Goal: Information Seeking & Learning: Check status

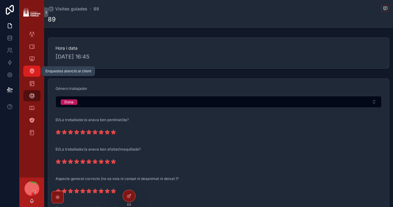
click at [31, 68] on div "Enquestes atenció al client" at bounding box center [32, 71] width 10 height 10
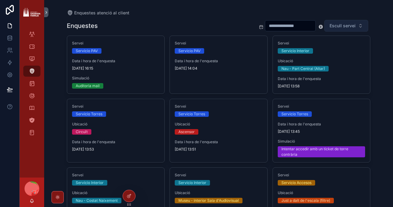
click at [338, 24] on span "Escull servei" at bounding box center [343, 26] width 26 height 6
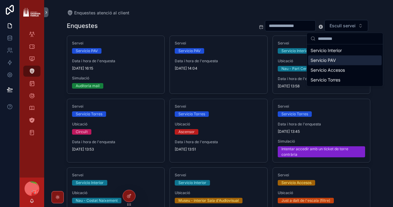
click at [321, 62] on div "Servicio PAV" at bounding box center [345, 61] width 74 height 10
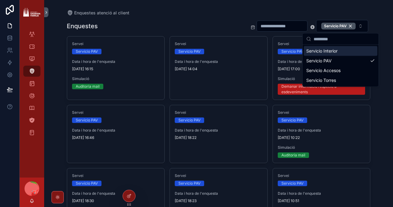
click at [187, 22] on div "Enquestes Servicio PAV" at bounding box center [219, 26] width 304 height 13
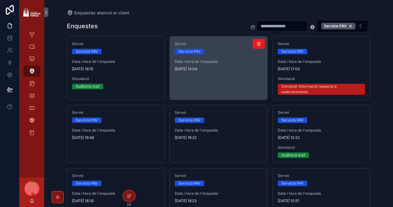
scroll to position [21, 0]
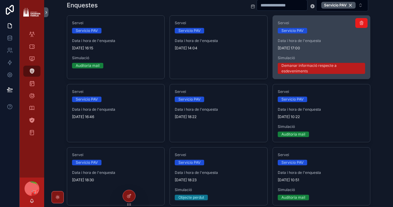
click at [337, 48] on span "[DATE] 17:00" at bounding box center [322, 48] width 88 height 5
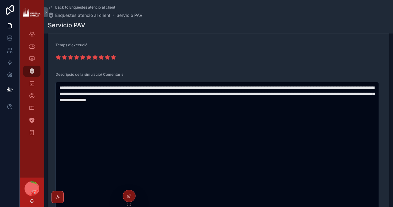
scroll to position [98, 0]
click at [29, 50] on div "Àrea de ticketing" at bounding box center [32, 47] width 10 height 10
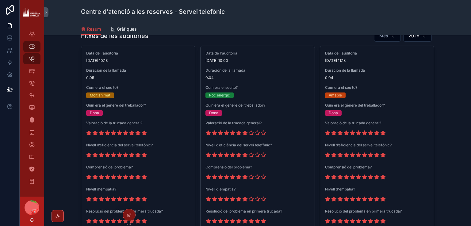
scroll to position [542, 0]
click at [31, 35] on icon "scrollable content" at bounding box center [32, 34] width 6 height 6
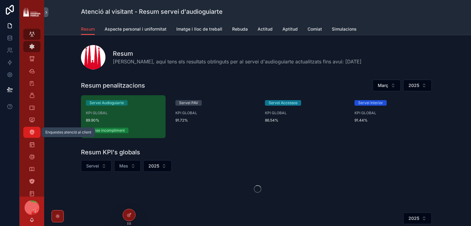
click at [33, 133] on icon "scrollable content" at bounding box center [32, 133] width 6 height 6
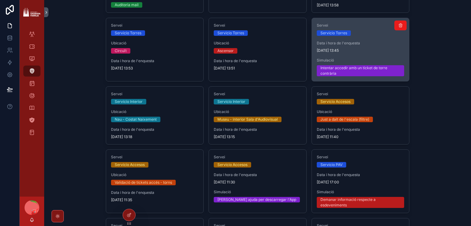
scroll to position [92, 0]
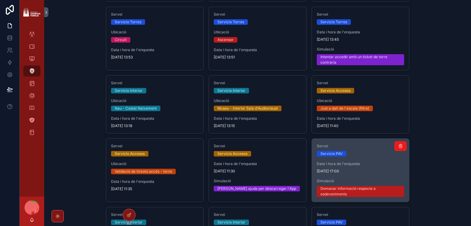
click at [361, 171] on span "[DATE] 17:00" at bounding box center [361, 171] width 88 height 5
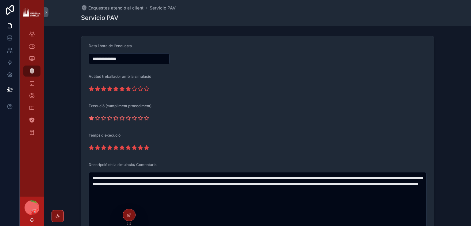
click at [89, 118] on icon "scrollable content" at bounding box center [91, 118] width 5 height 4
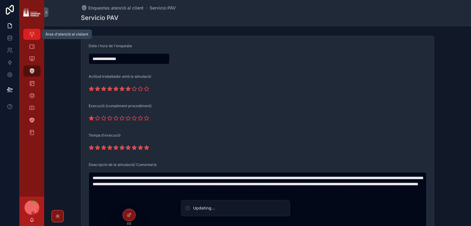
click at [32, 29] on link "Àrea d'atenció al visitant" at bounding box center [31, 34] width 17 height 11
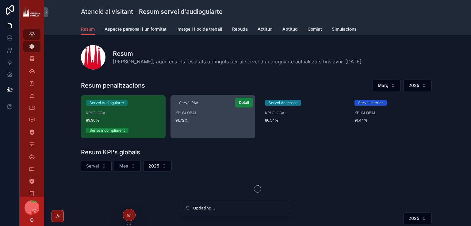
click at [239, 102] on span "Detall" at bounding box center [244, 102] width 10 height 5
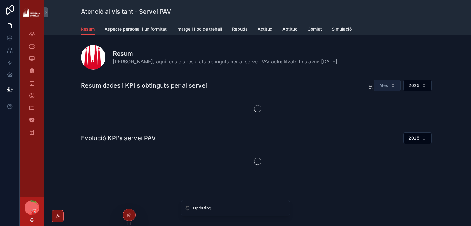
click at [380, 83] on span "Mes" at bounding box center [384, 86] width 9 height 6
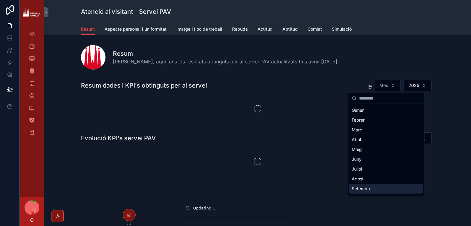
click at [366, 186] on div "Setembre" at bounding box center [387, 189] width 74 height 10
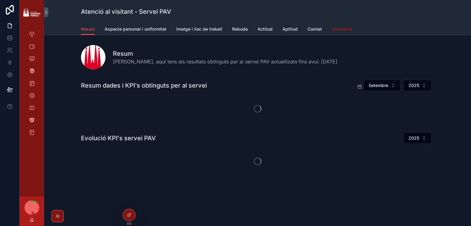
click at [336, 27] on span "Simulació" at bounding box center [342, 29] width 20 height 6
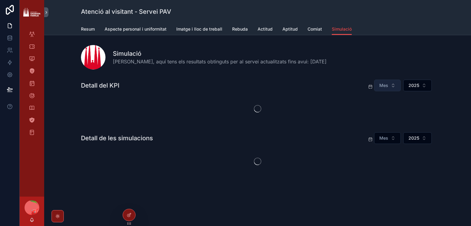
click at [385, 91] on button "Mes" at bounding box center [387, 86] width 27 height 12
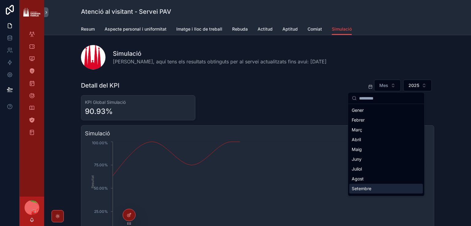
click at [356, 186] on div "Setembre" at bounding box center [387, 189] width 74 height 10
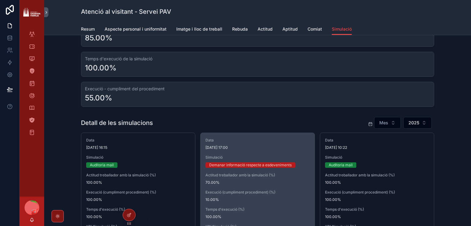
scroll to position [307, 0]
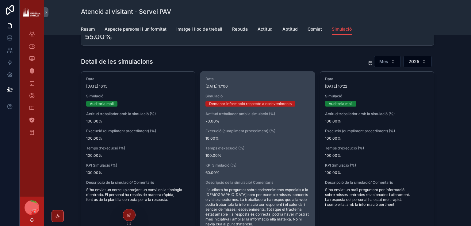
click at [253, 110] on div "Data [DATE] 17:00 Simulació Demanar informació respecte a esdeveniments Actitud…" at bounding box center [258, 152] width 114 height 160
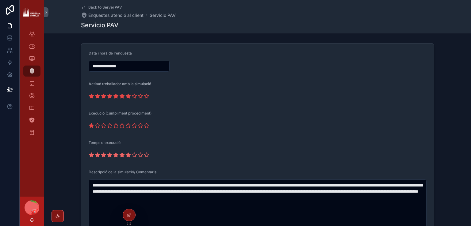
click at [127, 156] on icon "scrollable content" at bounding box center [128, 155] width 5 height 4
click at [120, 96] on icon "scrollable content" at bounding box center [122, 96] width 5 height 4
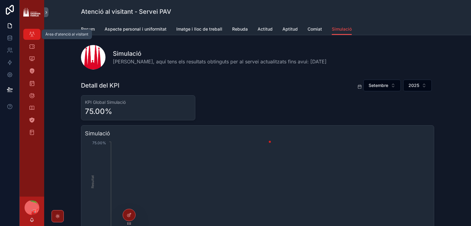
click at [35, 30] on div "Àrea d'atenció al visitant" at bounding box center [32, 34] width 10 height 10
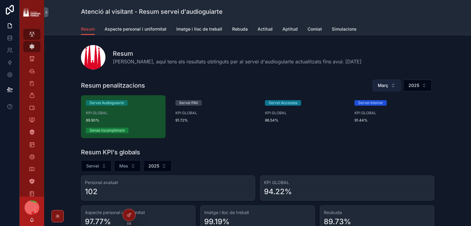
click at [392, 85] on button "Març" at bounding box center [387, 86] width 28 height 12
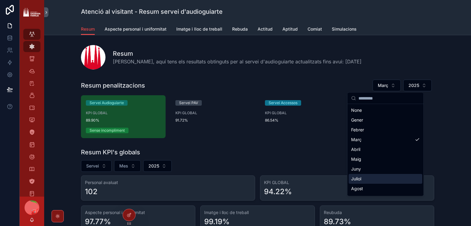
scroll to position [38, 0]
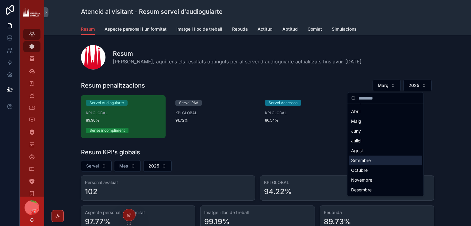
click at [368, 163] on div "Setembre" at bounding box center [386, 161] width 74 height 10
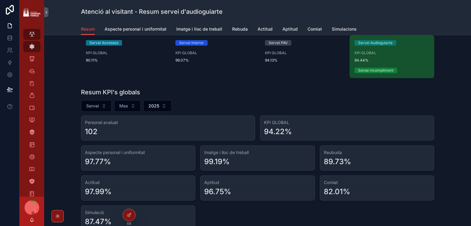
scroll to position [61, 0]
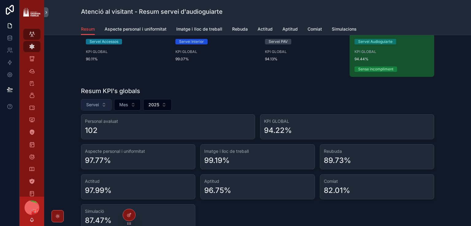
click at [99, 106] on button "Servei" at bounding box center [96, 105] width 31 height 12
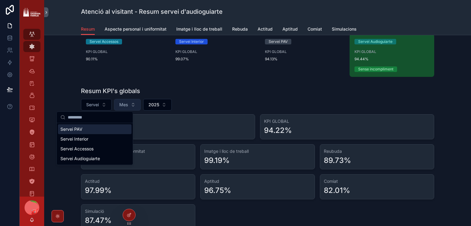
click at [119, 102] on span "Mes" at bounding box center [123, 105] width 9 height 6
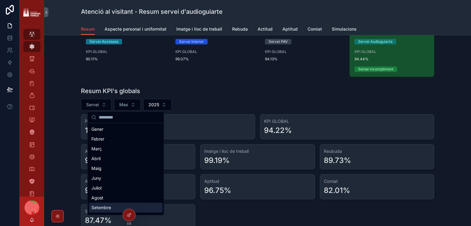
click at [101, 206] on div "Setembre" at bounding box center [126, 208] width 74 height 10
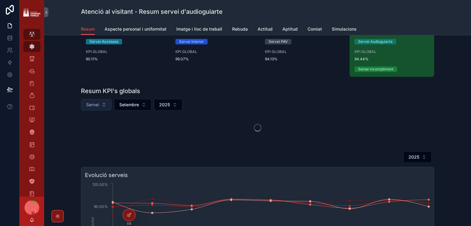
click at [91, 106] on span "Servei" at bounding box center [92, 105] width 13 height 6
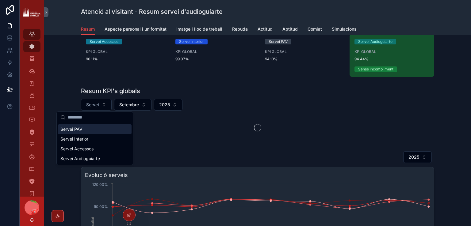
click at [63, 93] on div "Resum KPI's globals Servei [DATE]" at bounding box center [257, 114] width 417 height 60
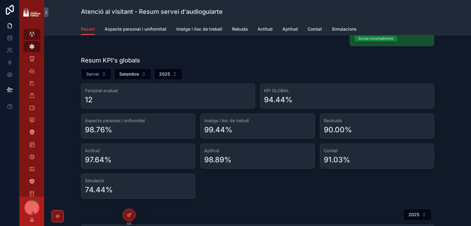
scroll to position [123, 0]
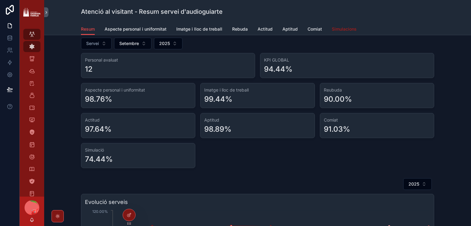
click at [342, 25] on link "Simulacions" at bounding box center [344, 30] width 25 height 12
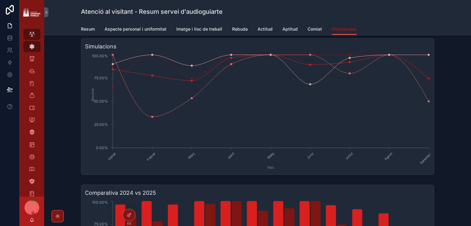
scroll to position [50, 0]
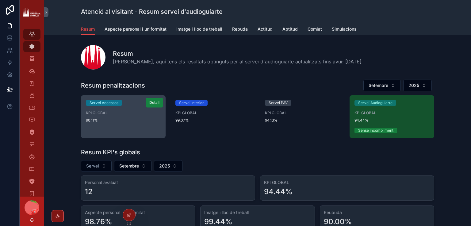
click at [149, 99] on button "Detall" at bounding box center [154, 103] width 17 height 10
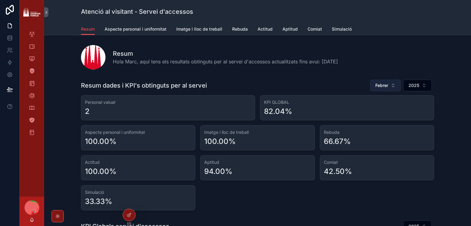
click at [386, 83] on span "Febrer" at bounding box center [382, 86] width 13 height 6
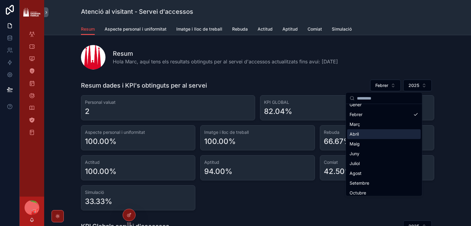
scroll to position [38, 0]
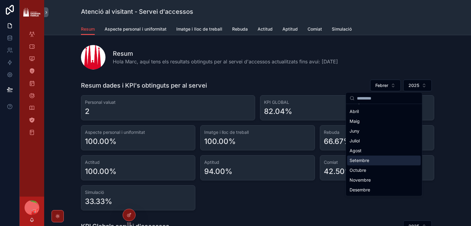
click at [366, 159] on div "Setembre" at bounding box center [384, 161] width 74 height 10
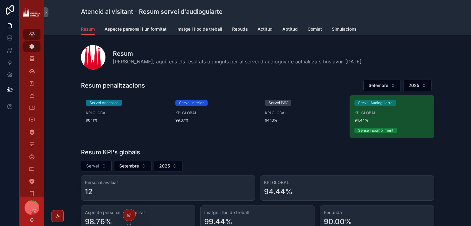
scroll to position [92, 0]
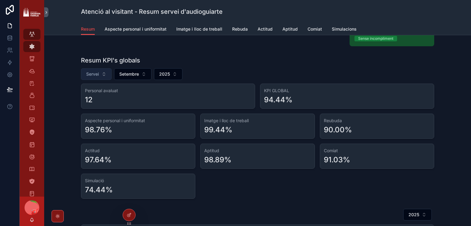
click at [92, 74] on span "Servei" at bounding box center [92, 74] width 13 height 6
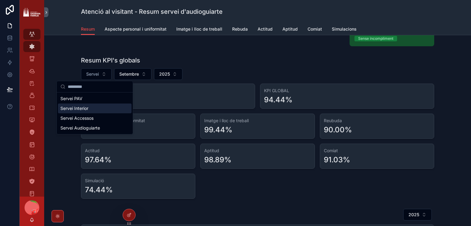
click at [98, 110] on div "Servei Interior" at bounding box center [95, 109] width 74 height 10
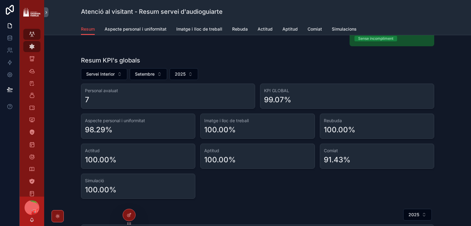
click at [117, 81] on div "Resum KPI's globals Servei Interior [DATE] Personal avaluat 7 KPI GLOBAL 99.07%…" at bounding box center [258, 127] width 354 height 143
click at [114, 71] on button "Servei Interior" at bounding box center [104, 74] width 46 height 12
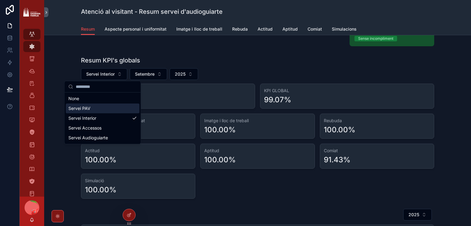
click at [95, 109] on div "Servei PAV" at bounding box center [103, 109] width 74 height 10
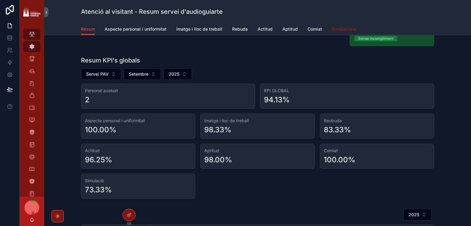
click at [336, 28] on span "Simulacions" at bounding box center [344, 29] width 25 height 6
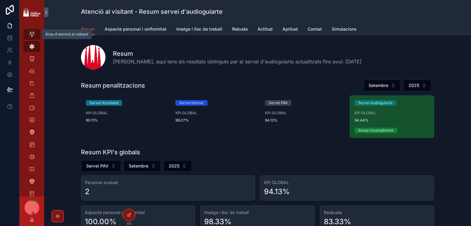
click at [30, 36] on icon "scrollable content" at bounding box center [32, 34] width 6 height 6
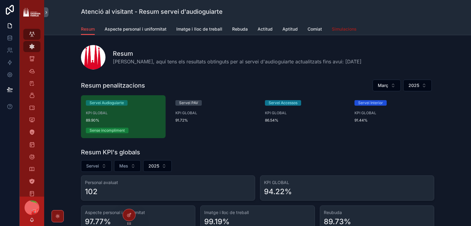
click at [347, 27] on span "Simulacions" at bounding box center [344, 29] width 25 height 6
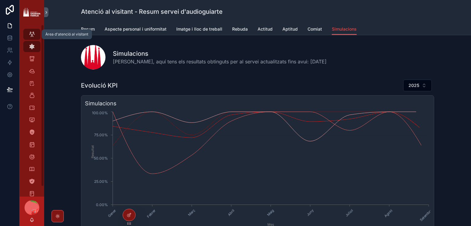
click at [36, 30] on div "Àrea d'atenció al visitant" at bounding box center [32, 34] width 10 height 10
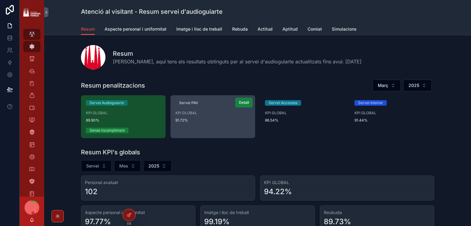
click at [243, 103] on span "Detall" at bounding box center [244, 102] width 10 height 5
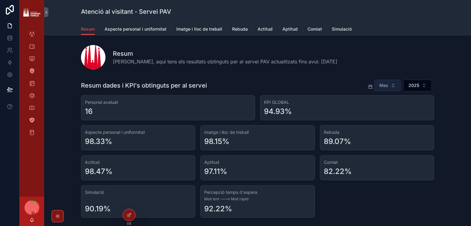
click at [388, 80] on button "Mes" at bounding box center [387, 86] width 27 height 12
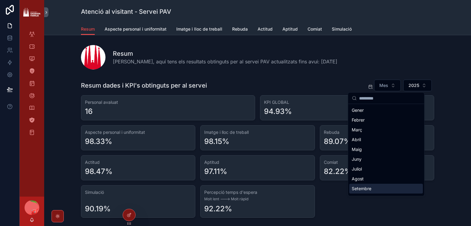
click at [363, 186] on div "Setembre" at bounding box center [387, 189] width 74 height 10
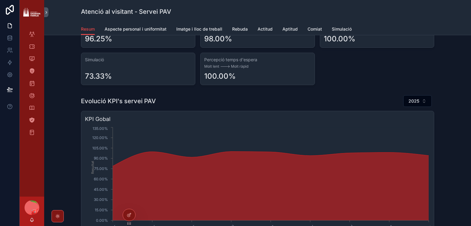
scroll to position [21, 0]
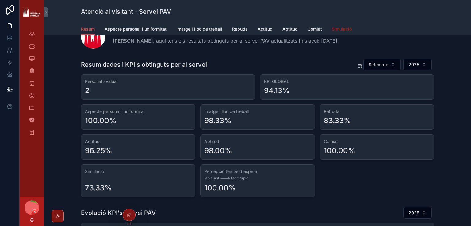
click at [344, 32] on link "Simulació" at bounding box center [342, 30] width 20 height 12
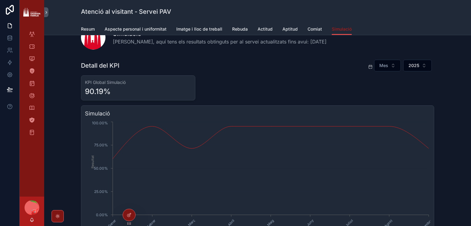
scroll to position [31, 0]
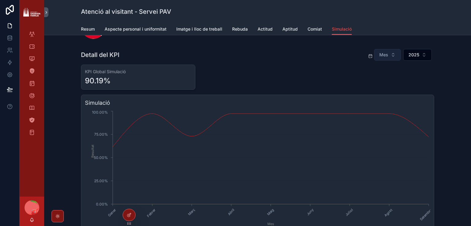
click at [387, 55] on span "Mes" at bounding box center [384, 55] width 9 height 6
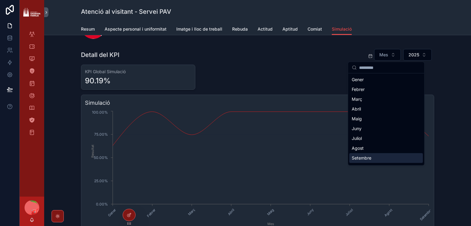
click at [367, 158] on div "Setembre" at bounding box center [387, 158] width 74 height 10
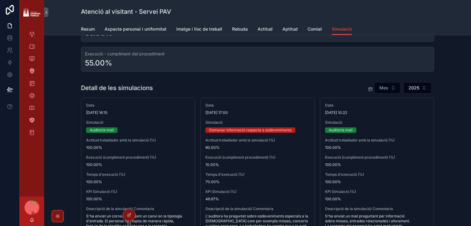
scroll to position [307, 0]
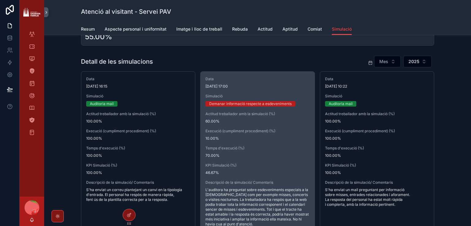
click at [263, 144] on div "Data [DATE] 17:00 Simulació Demanar informació respecte a esdeveniments Actitud…" at bounding box center [258, 152] width 114 height 160
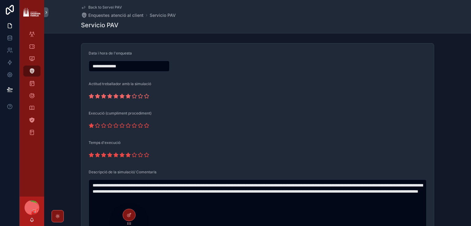
click at [126, 97] on icon "scrollable content" at bounding box center [128, 96] width 5 height 4
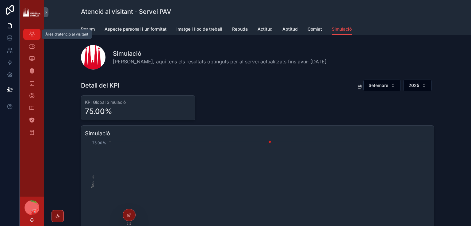
click at [35, 30] on div "Àrea d'atenció al visitant" at bounding box center [32, 34] width 10 height 10
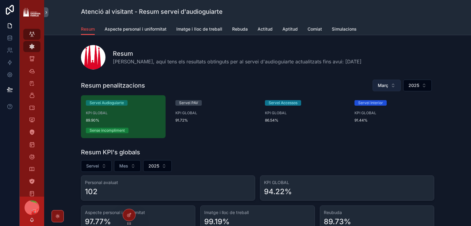
click at [376, 85] on button "Març" at bounding box center [387, 86] width 28 height 12
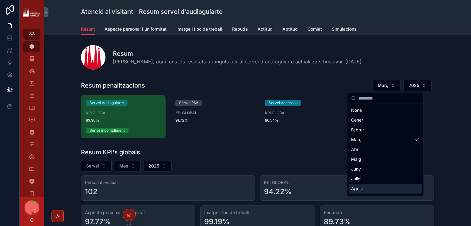
scroll to position [31, 0]
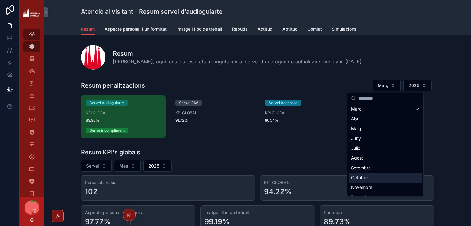
click at [362, 167] on div "Setembre" at bounding box center [386, 168] width 74 height 10
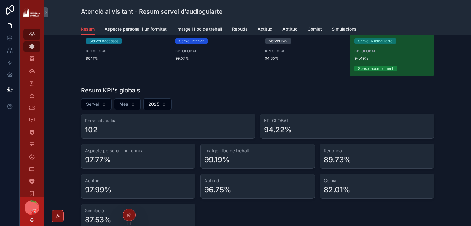
scroll to position [61, 0]
click at [99, 101] on button "Servei" at bounding box center [96, 105] width 31 height 12
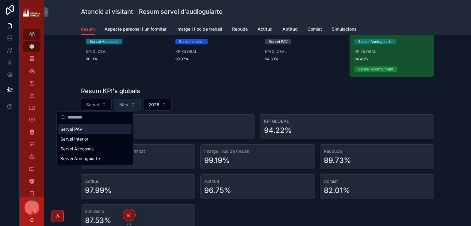
click at [125, 105] on span "Mes" at bounding box center [123, 105] width 9 height 6
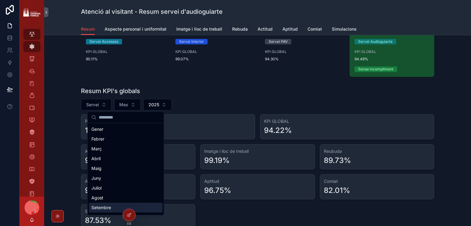
click at [102, 207] on div "Setembre" at bounding box center [126, 208] width 74 height 10
